Goal: Information Seeking & Learning: Find specific fact

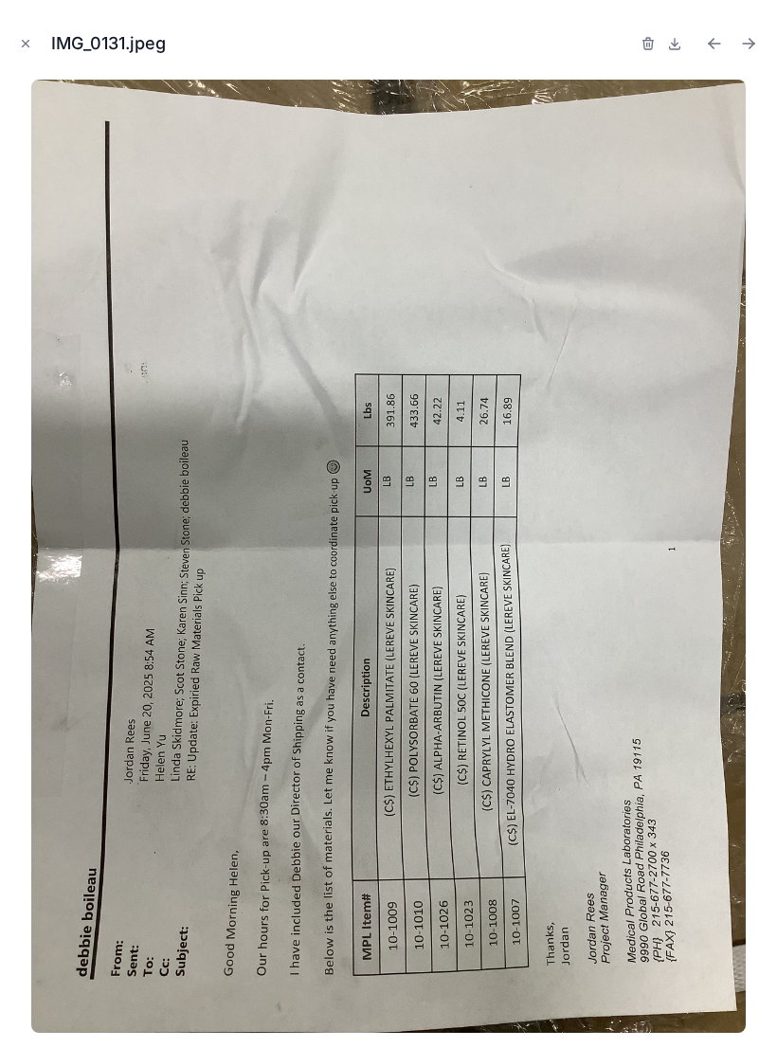
click at [13, 55] on div "IMG_0131.jpeg" at bounding box center [388, 524] width 777 height 1048
click at [33, 44] on button "Close modal" at bounding box center [25, 43] width 21 height 21
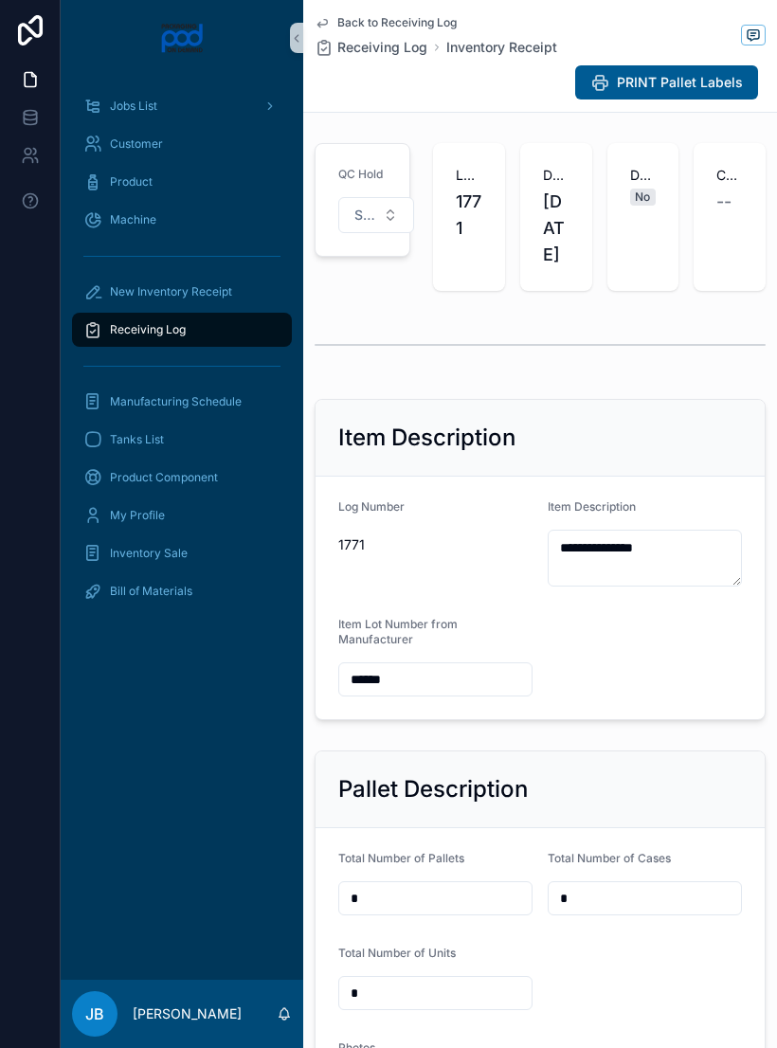
click at [207, 335] on div "Receiving Log" at bounding box center [181, 330] width 197 height 30
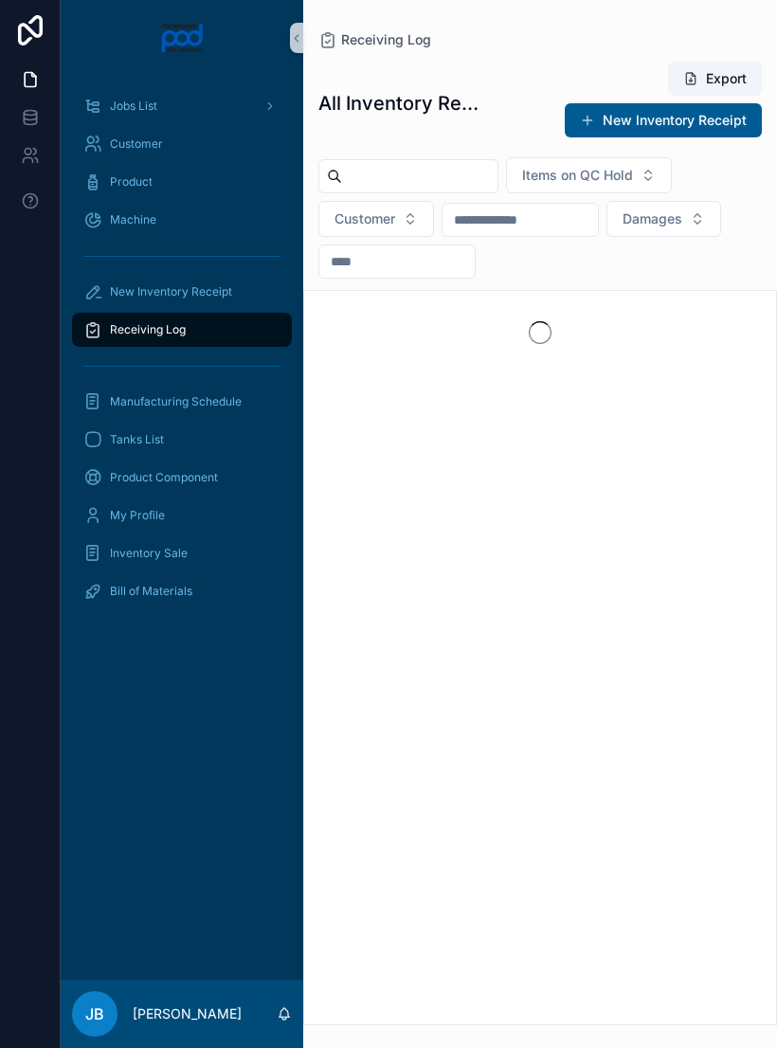
click at [472, 166] on input "scrollable content" at bounding box center [419, 176] width 155 height 27
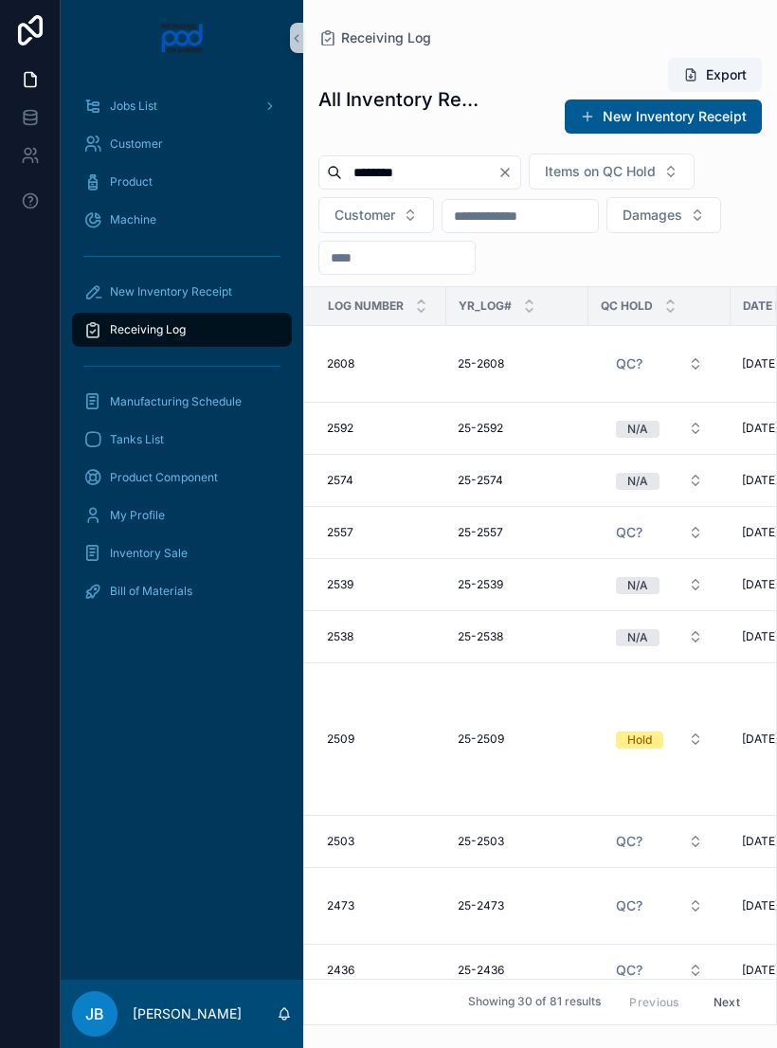
type input "*********"
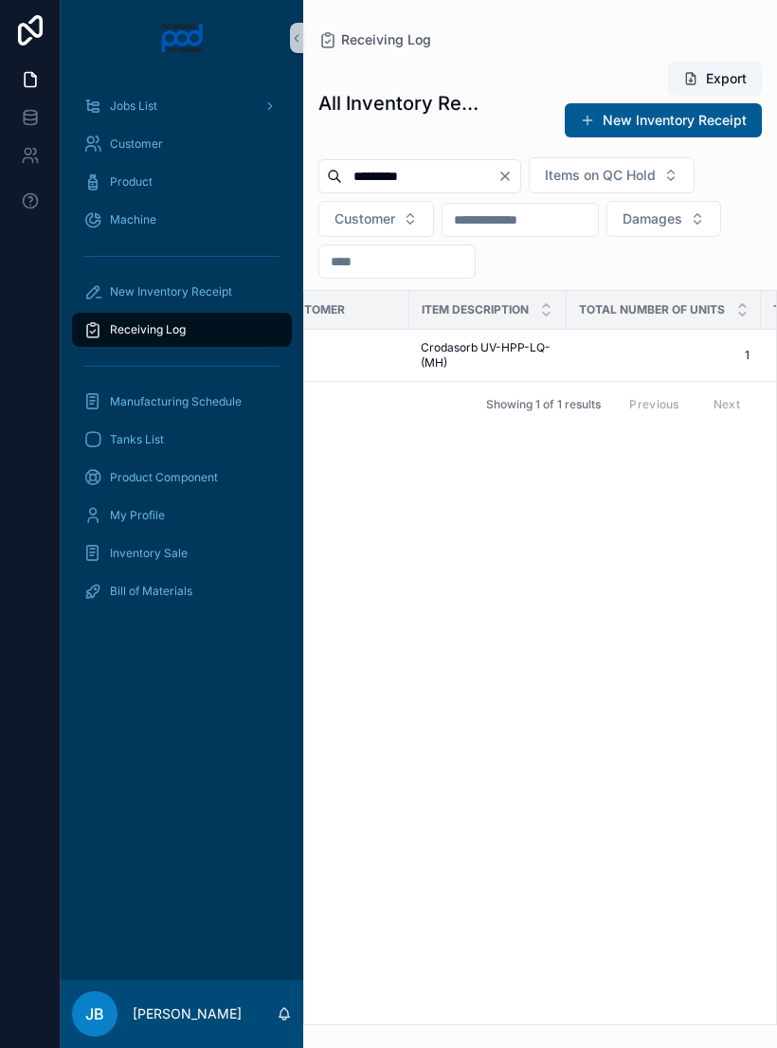
scroll to position [0, 607]
click at [525, 360] on span "Crodasorb UV-HPP-LQ-(MH)" at bounding box center [487, 355] width 135 height 30
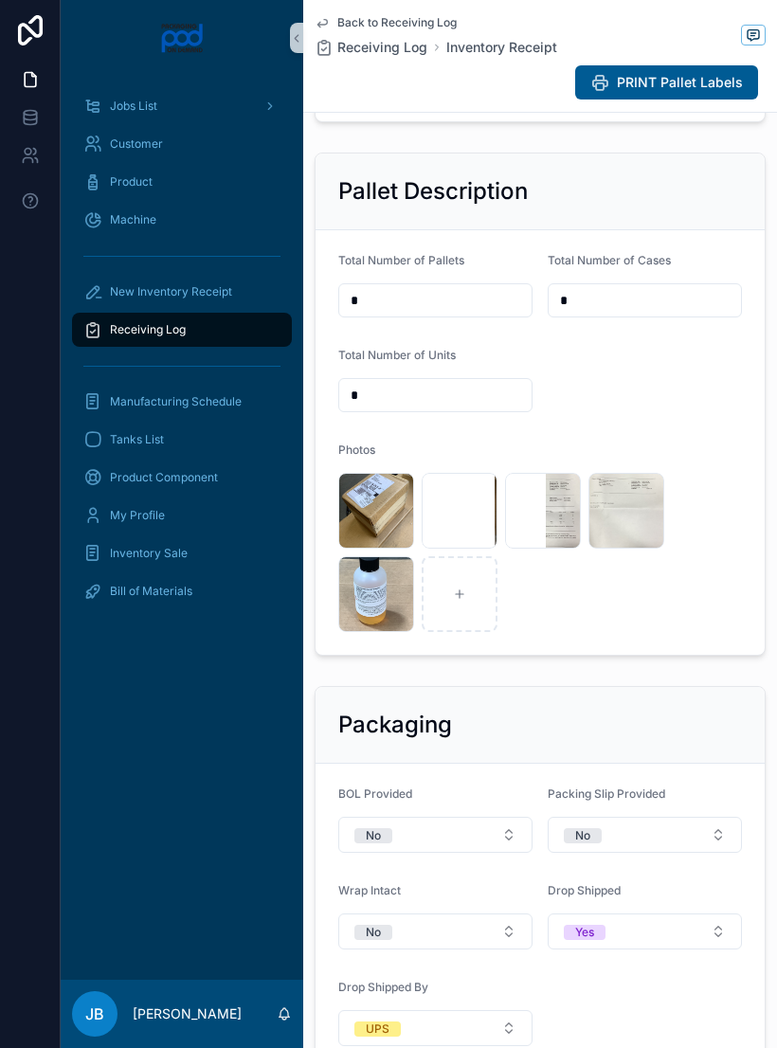
scroll to position [710, 0]
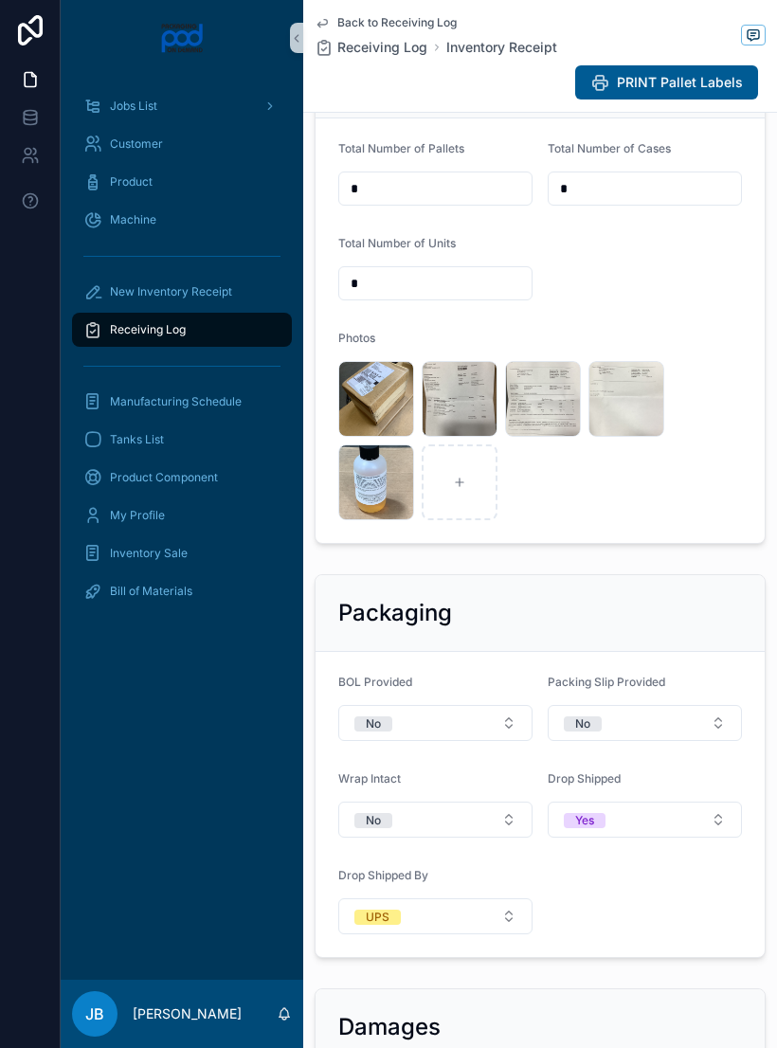
click at [0, 0] on div "image .jpg" at bounding box center [0, 0] width 0 height 0
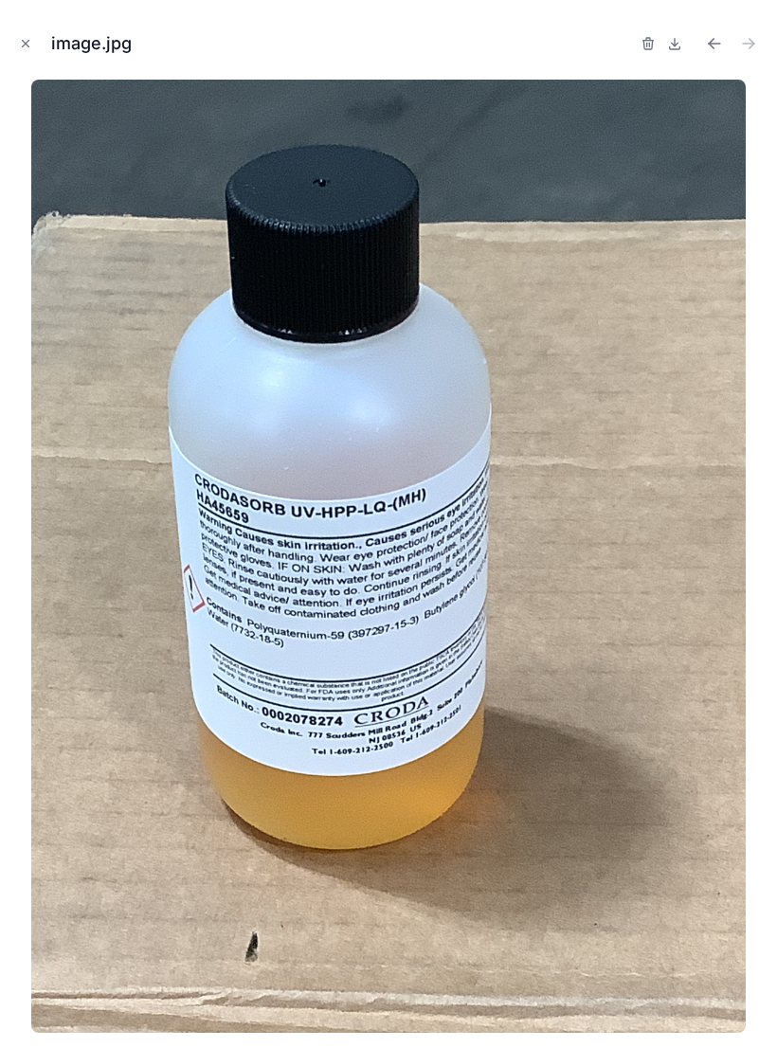
click at [28, 51] on button "Close modal" at bounding box center [25, 43] width 21 height 21
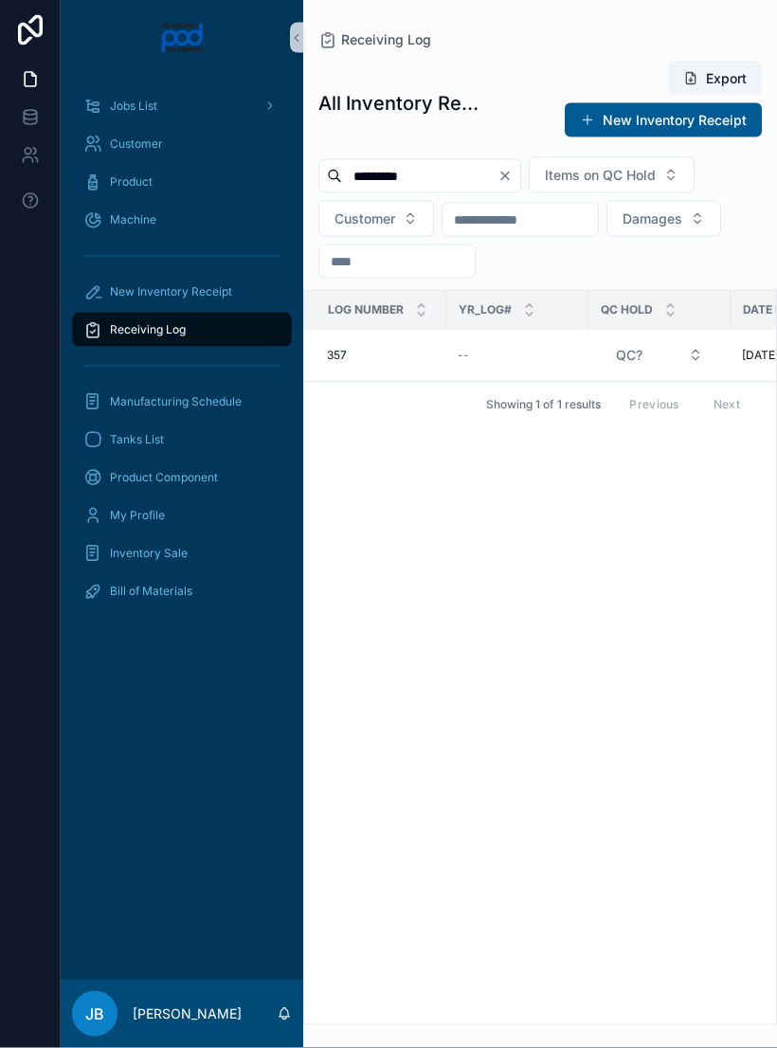
scroll to position [23, 0]
